Goal: Information Seeking & Learning: Learn about a topic

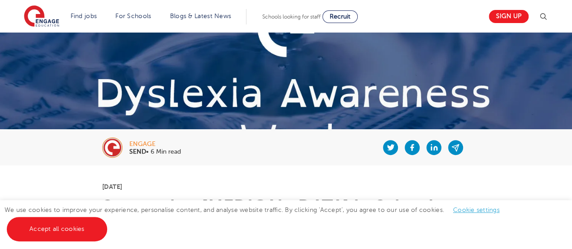
scroll to position [90, 0]
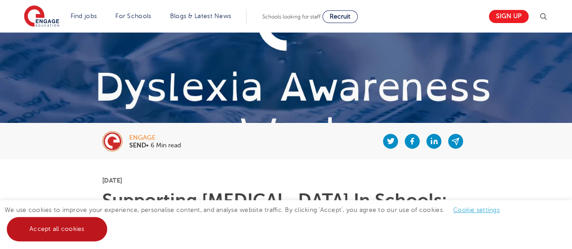
click at [55, 233] on link "Accept all cookies" at bounding box center [57, 229] width 100 height 24
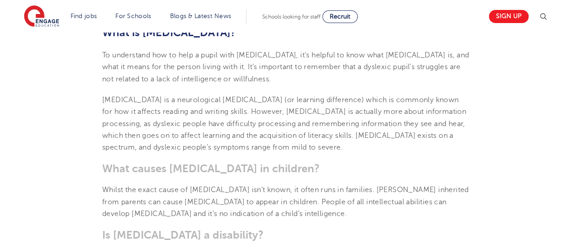
scroll to position [407, 0]
